Goal: Answer question/provide support: Share knowledge or assist other users

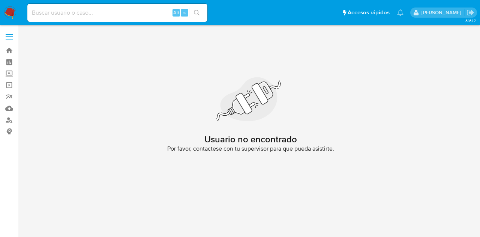
click at [12, 8] on img at bounding box center [10, 12] width 13 height 13
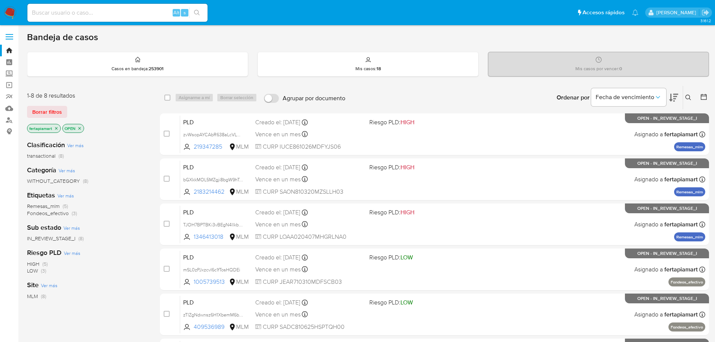
click at [133, 18] on div "Alt s" at bounding box center [117, 13] width 180 height 18
click at [101, 4] on div "Alt s" at bounding box center [117, 13] width 180 height 18
click at [98, 10] on input at bounding box center [117, 13] width 180 height 10
paste input "219347285"
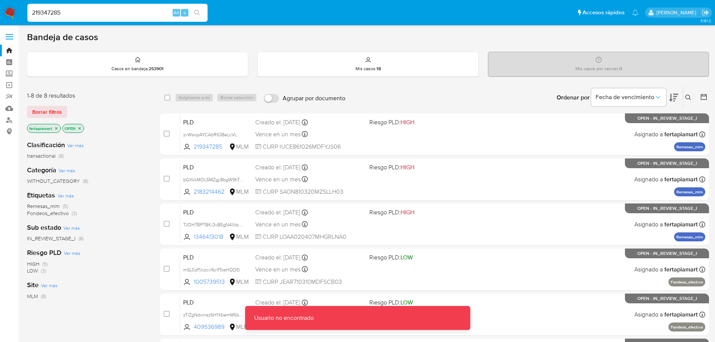
click at [98, 12] on input "219347285" at bounding box center [117, 13] width 180 height 10
type input "219347285"
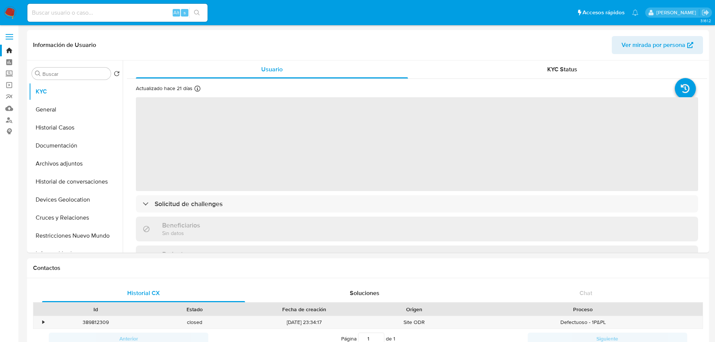
select select "10"
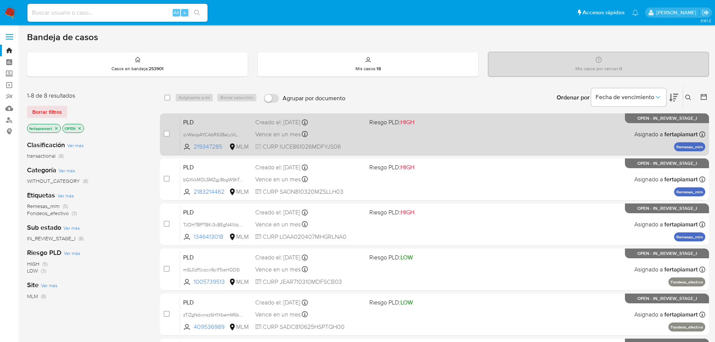
click at [246, 122] on span "PLD" at bounding box center [216, 122] width 66 height 10
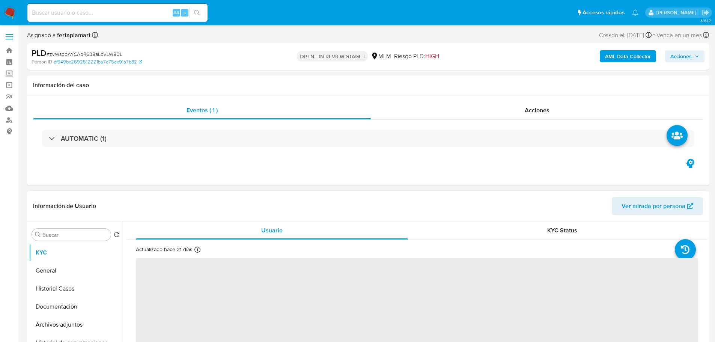
select select "10"
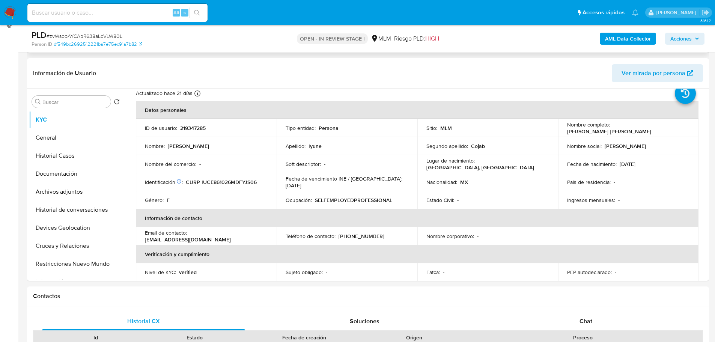
scroll to position [24, 0]
click at [541, 321] on div "Chat" at bounding box center [585, 321] width 203 height 18
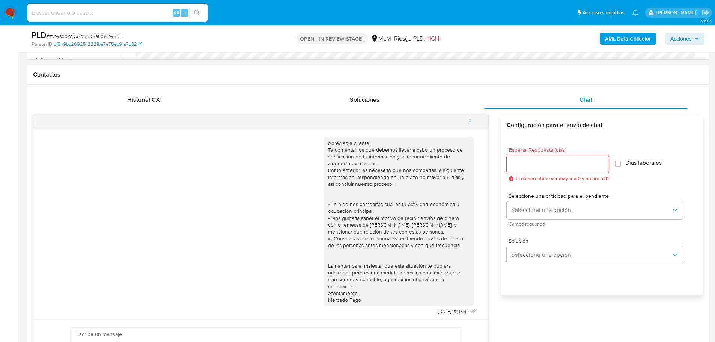
scroll to position [328, 0]
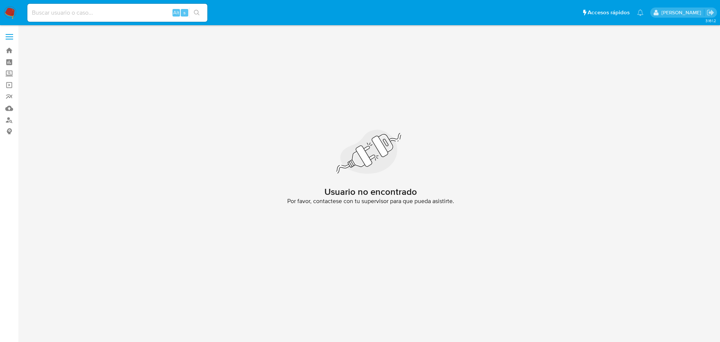
click at [13, 8] on img at bounding box center [10, 12] width 13 height 13
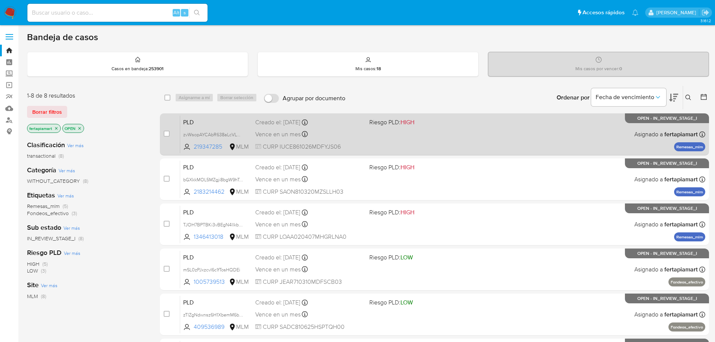
click at [352, 131] on div "Vence en un mes Vence el [DATE] 02:12:50" at bounding box center [309, 134] width 108 height 10
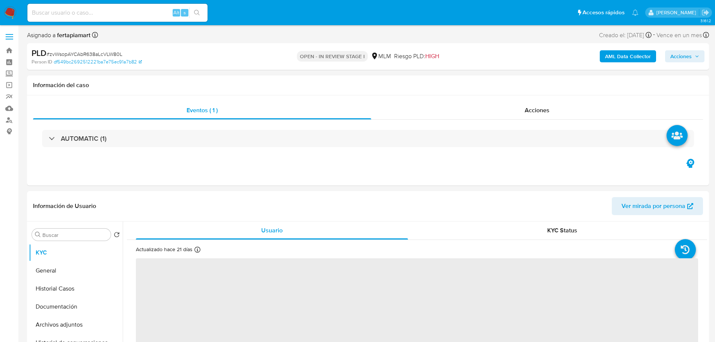
select select "10"
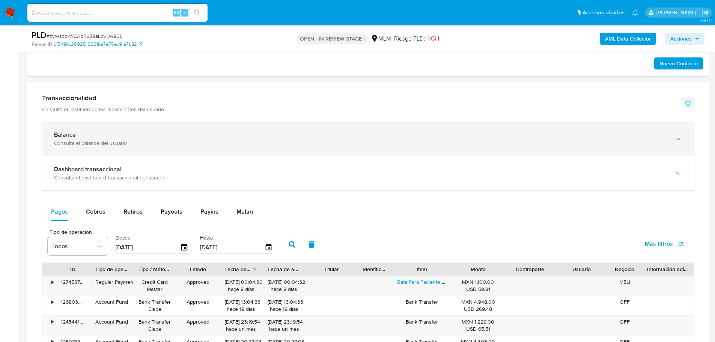
scroll to position [429, 0]
click at [259, 145] on div "Consulta el balance del usuario" at bounding box center [360, 143] width 613 height 7
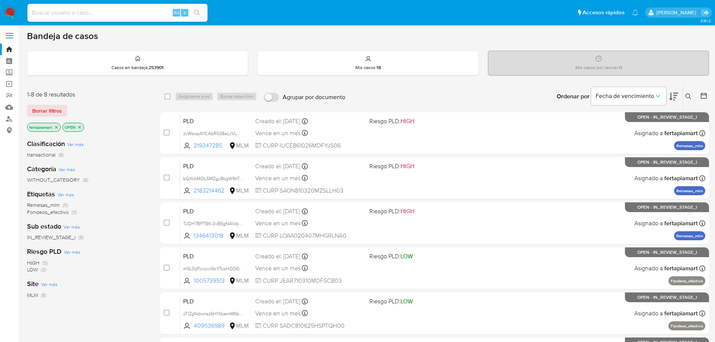
scroll to position [1, 0]
click at [10, 16] on img at bounding box center [10, 12] width 13 height 13
